Goal: Find specific page/section: Find specific page/section

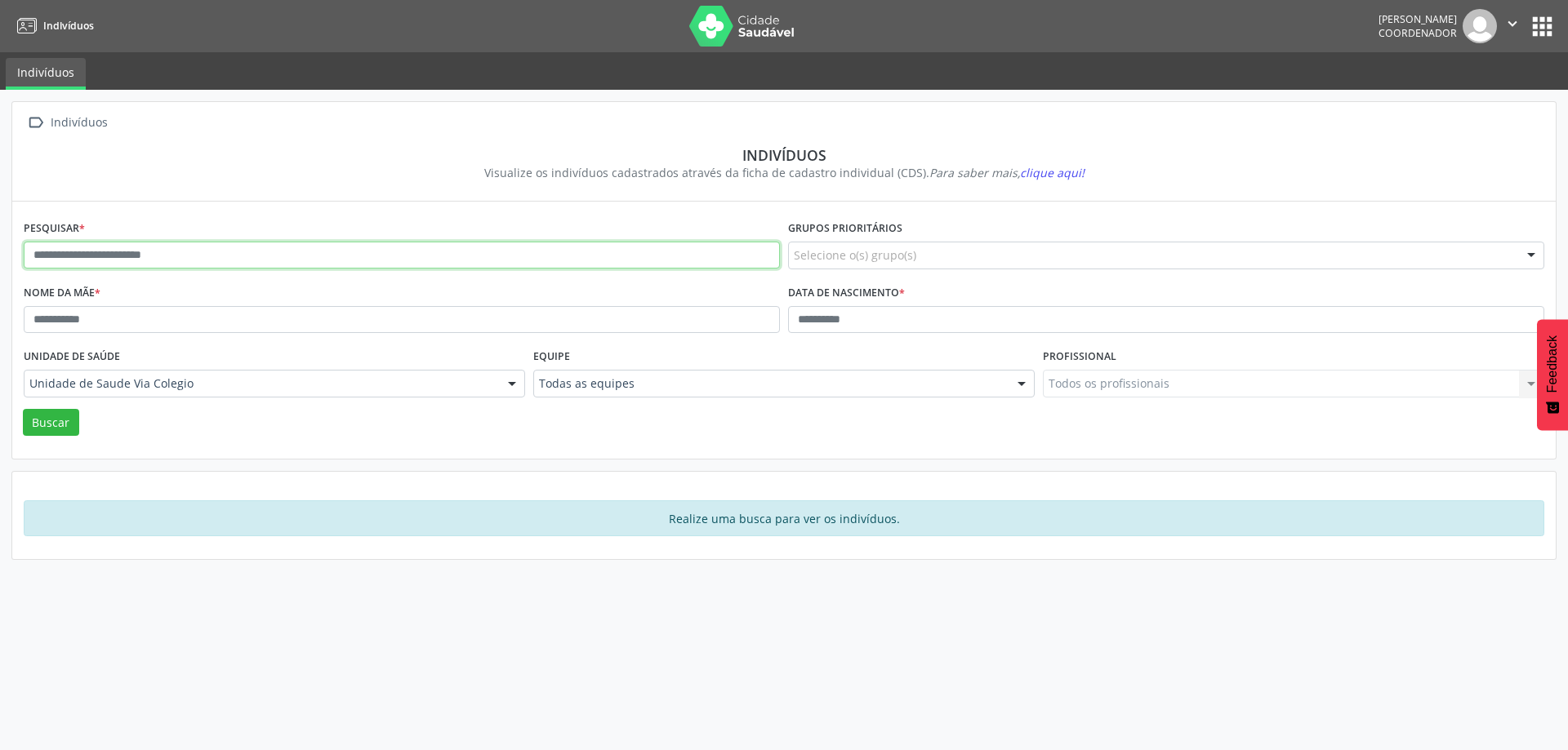
click at [61, 245] on input "text" at bounding box center [401, 255] width 756 height 28
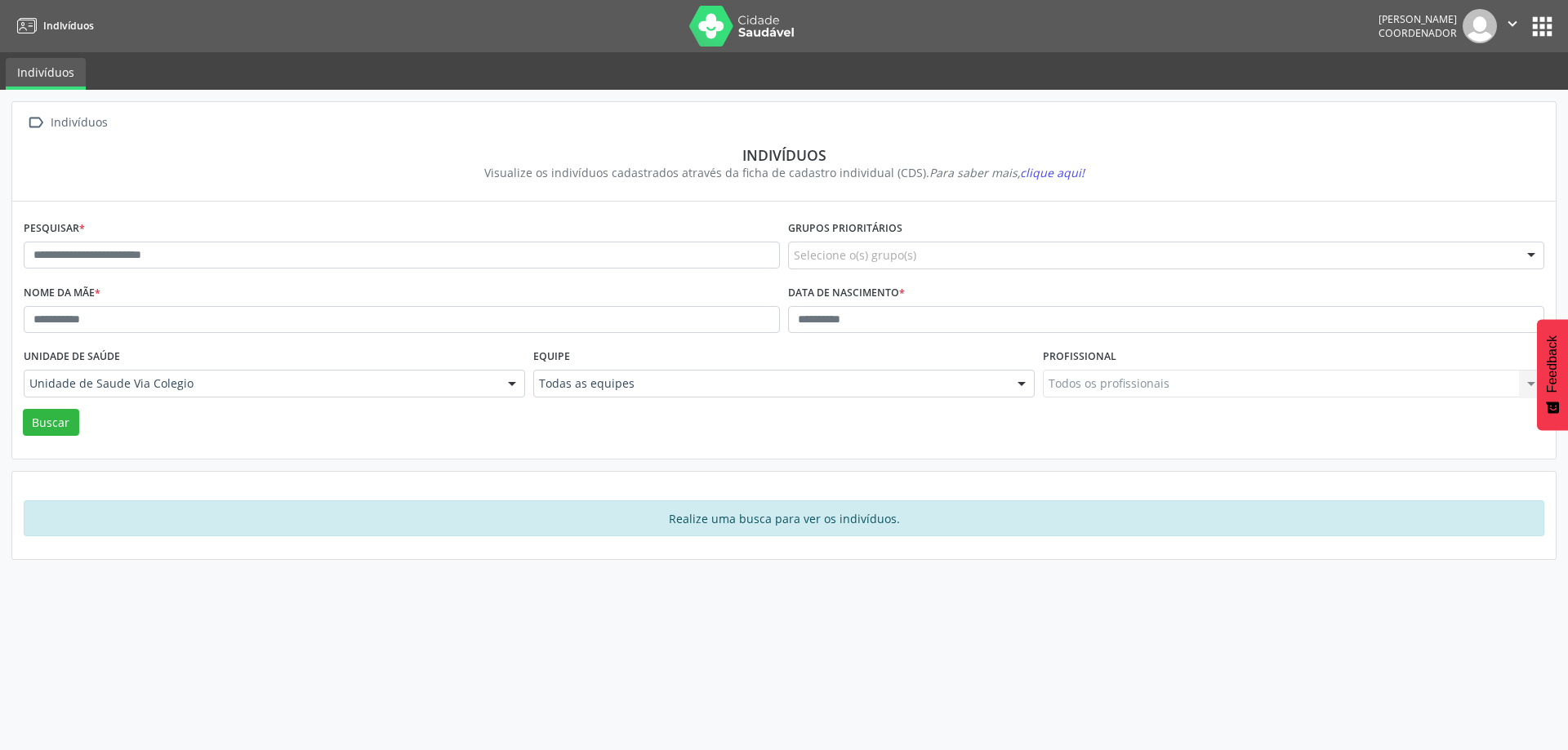
click at [60, 23] on span "Indivíduos" at bounding box center [68, 26] width 51 height 14
click at [52, 68] on link "Indivíduos" at bounding box center [45, 74] width 80 height 32
click at [1550, 15] on button "apps" at bounding box center [1542, 27] width 29 height 29
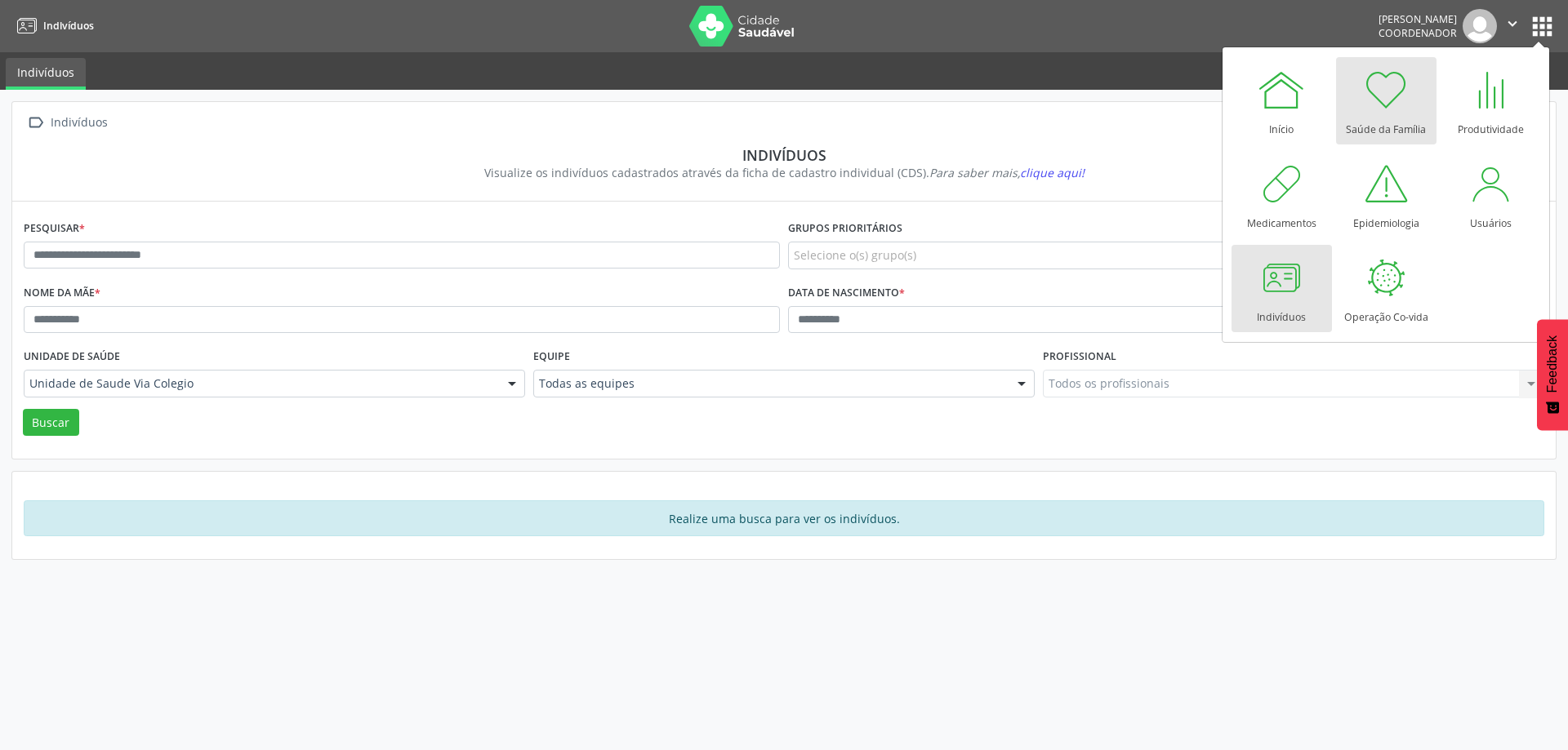
click at [1383, 101] on div at bounding box center [1385, 89] width 49 height 49
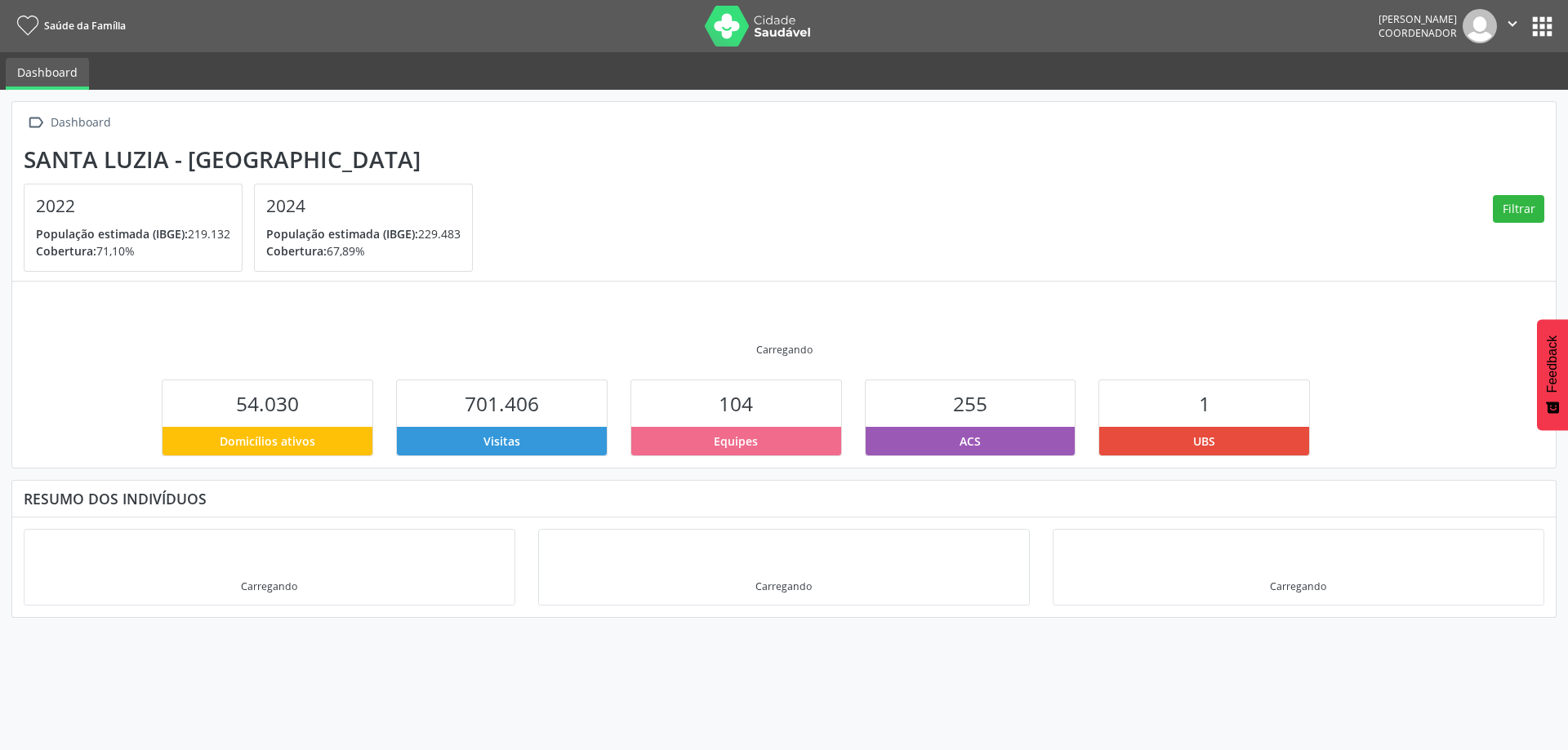
click at [633, 220] on section "[GEOGRAPHIC_DATA] - MG 2022 População estimada (IBGE): 219.132 [GEOGRAPHIC_DATA…" at bounding box center [783, 209] width 1521 height 126
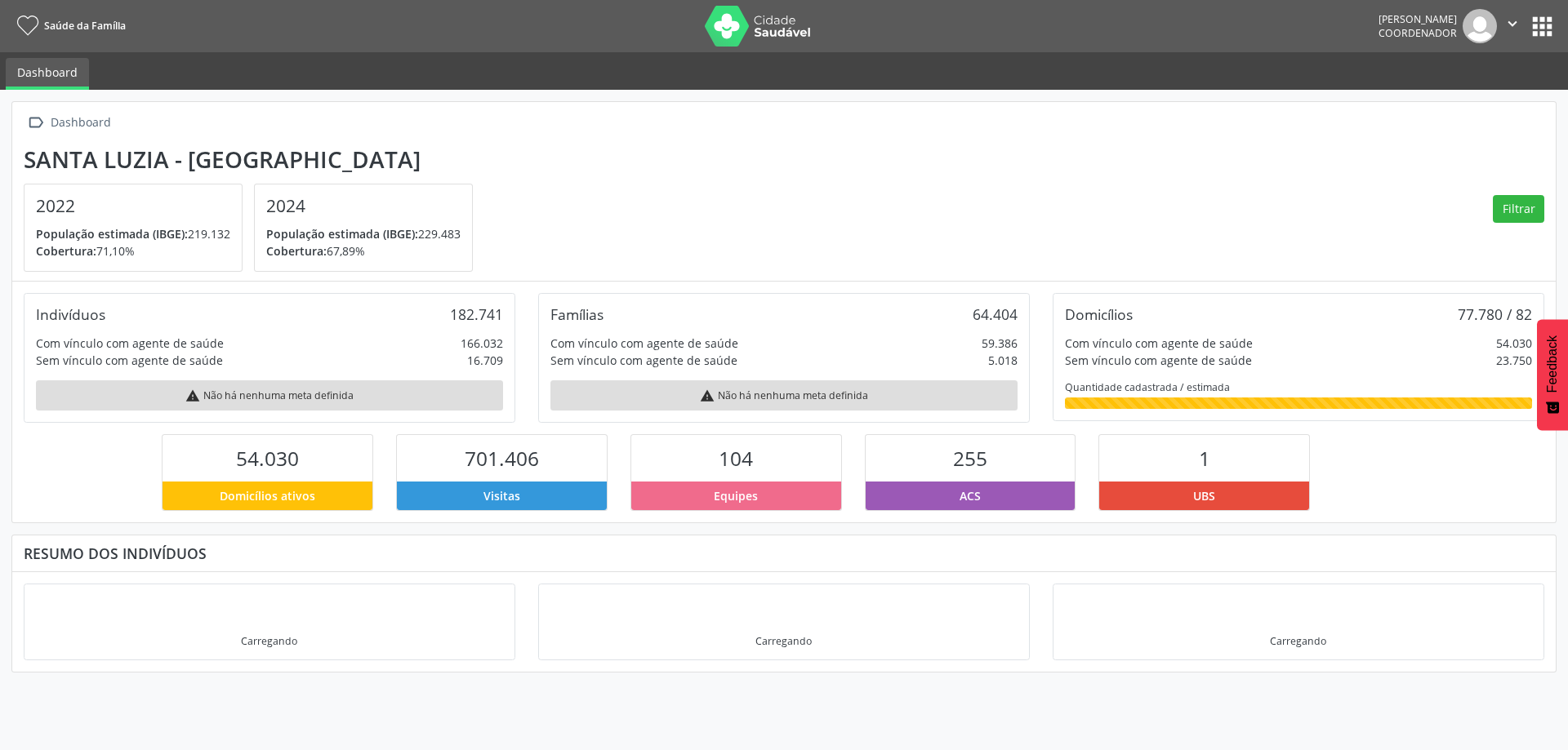
click at [1534, 24] on button "apps" at bounding box center [1542, 27] width 29 height 29
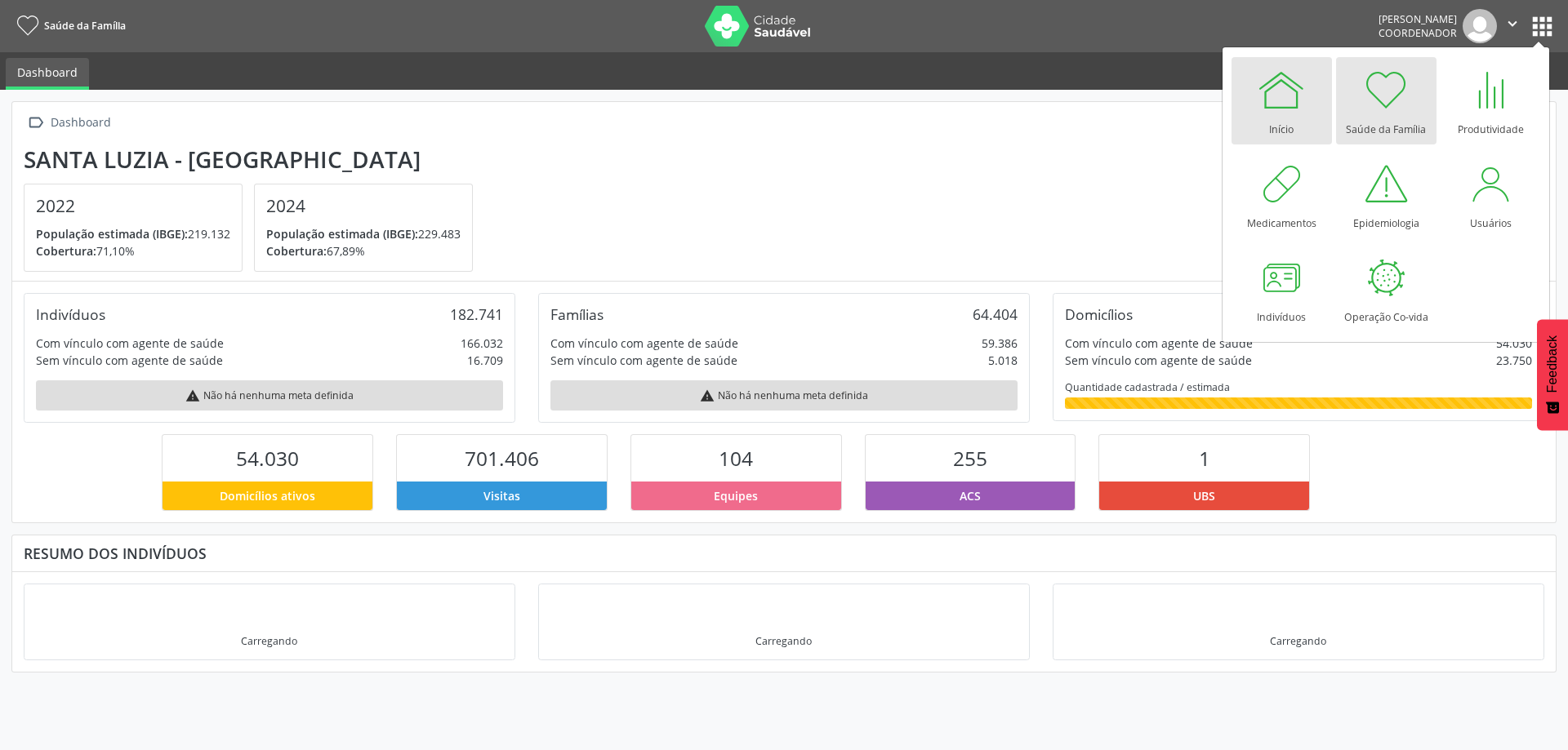
click at [1300, 92] on div at bounding box center [1281, 89] width 49 height 49
